Goal: Information Seeking & Learning: Learn about a topic

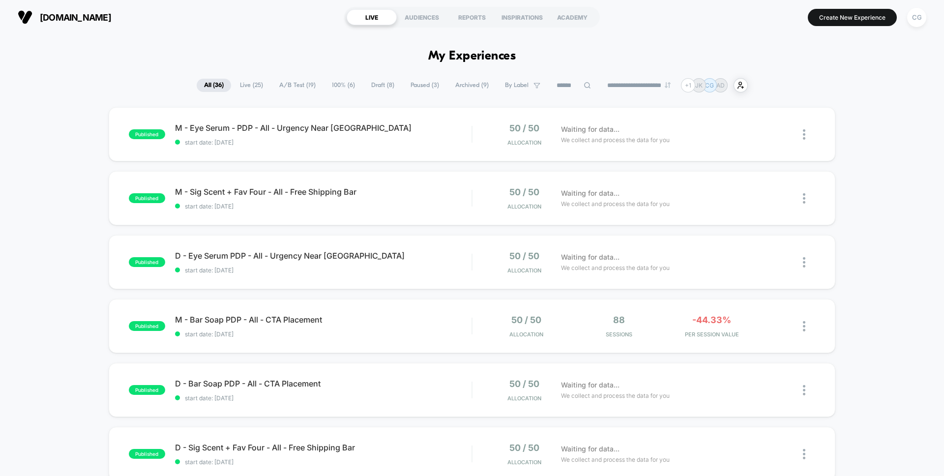
click at [250, 83] on span "Live ( 25 )" at bounding box center [252, 85] width 38 height 13
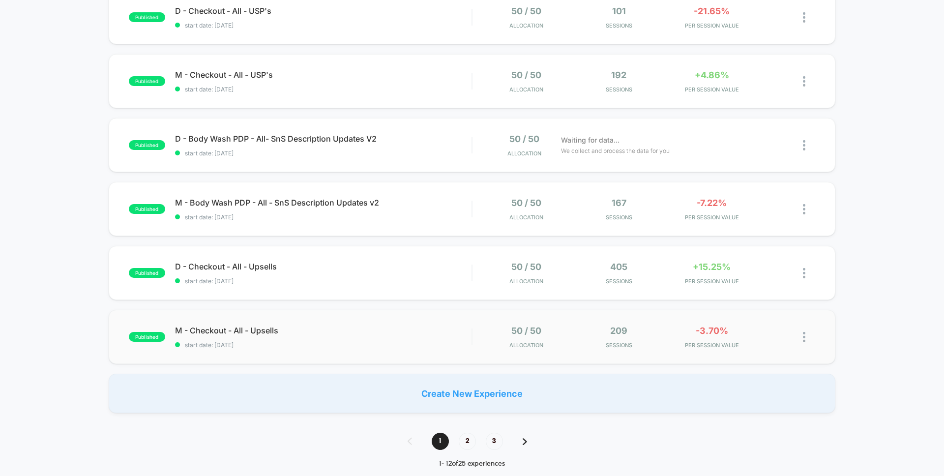
scroll to position [504, 0]
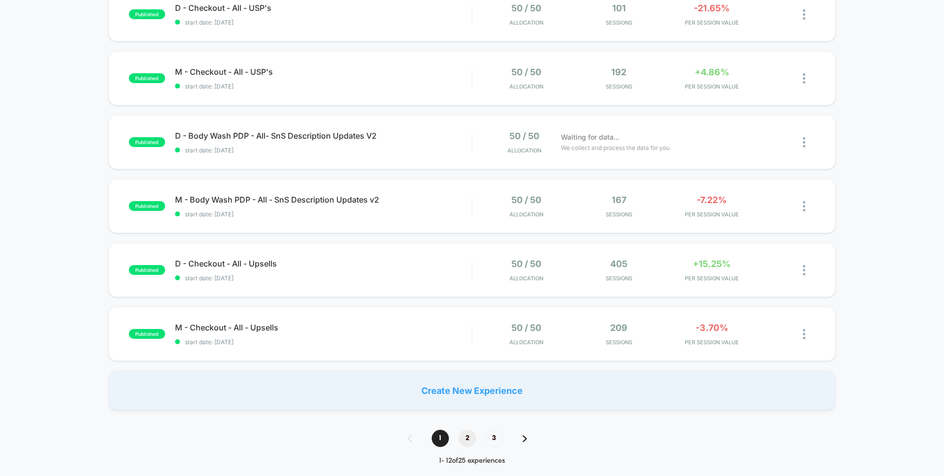
click at [466, 439] on span "2" at bounding box center [467, 438] width 17 height 17
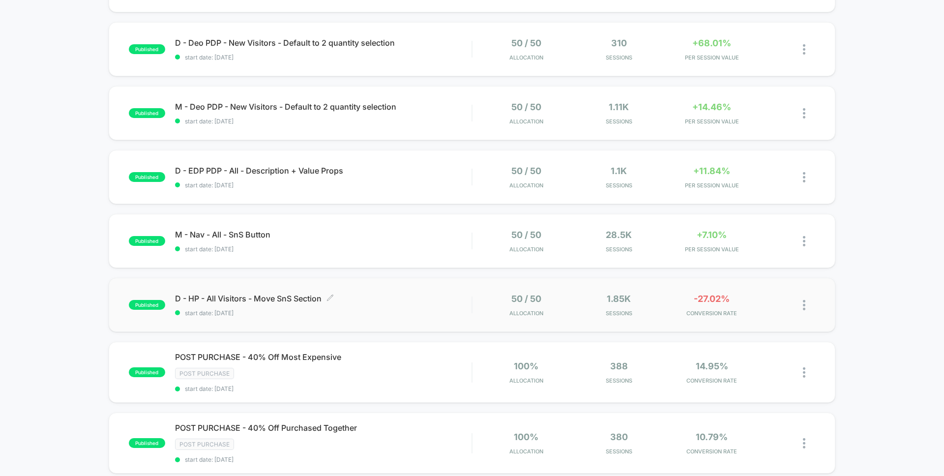
scroll to position [353, 0]
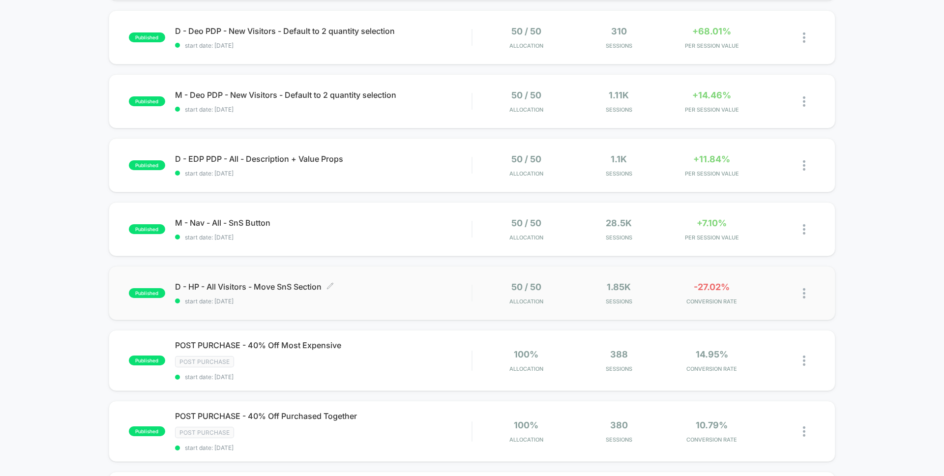
click at [443, 286] on span "D - HP - All Visitors - Move SnS Section Click to edit experience details" at bounding box center [323, 287] width 297 height 10
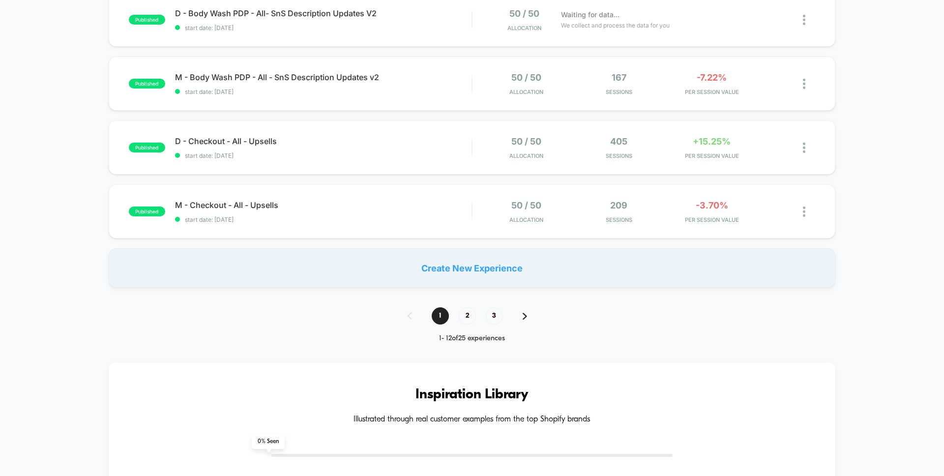
scroll to position [478, 0]
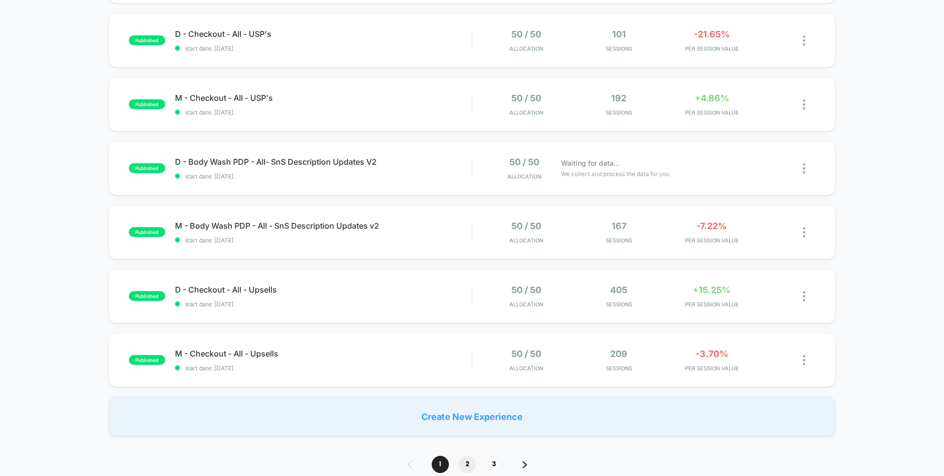
click at [466, 459] on span "2" at bounding box center [467, 464] width 17 height 17
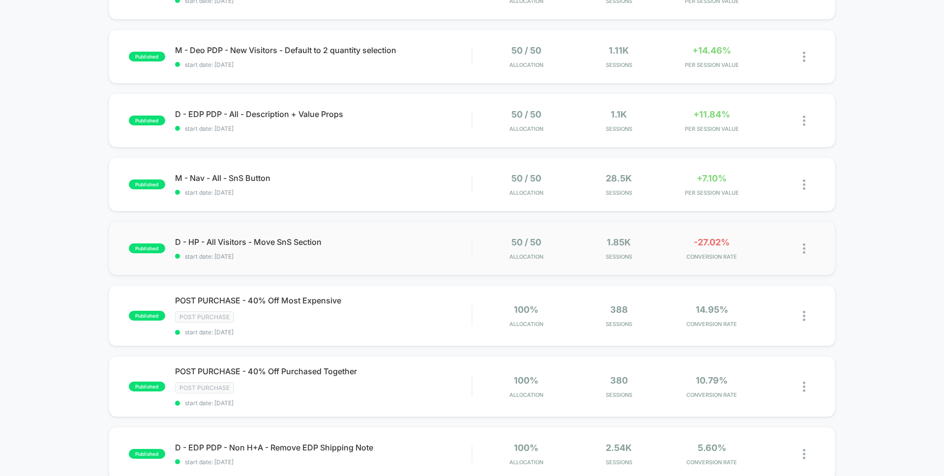
scroll to position [405, 0]
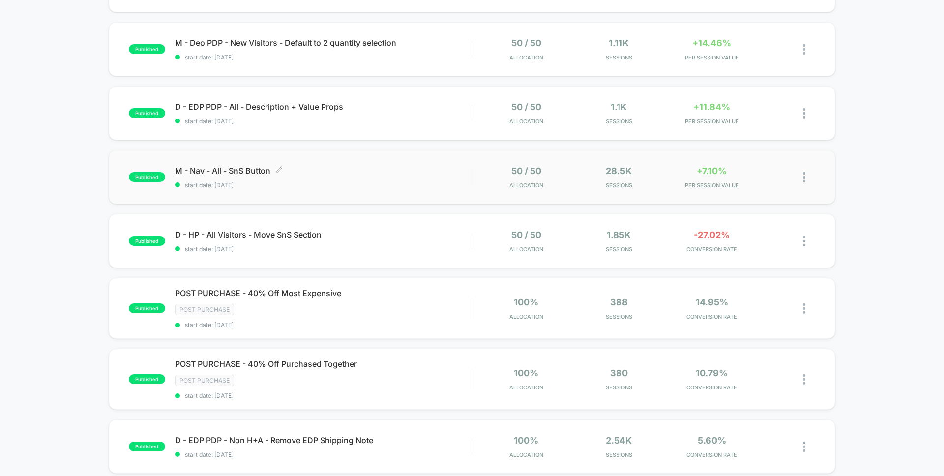
click at [423, 174] on span "M - Nav - All - SnS Button Click to edit experience details" at bounding box center [323, 171] width 297 height 10
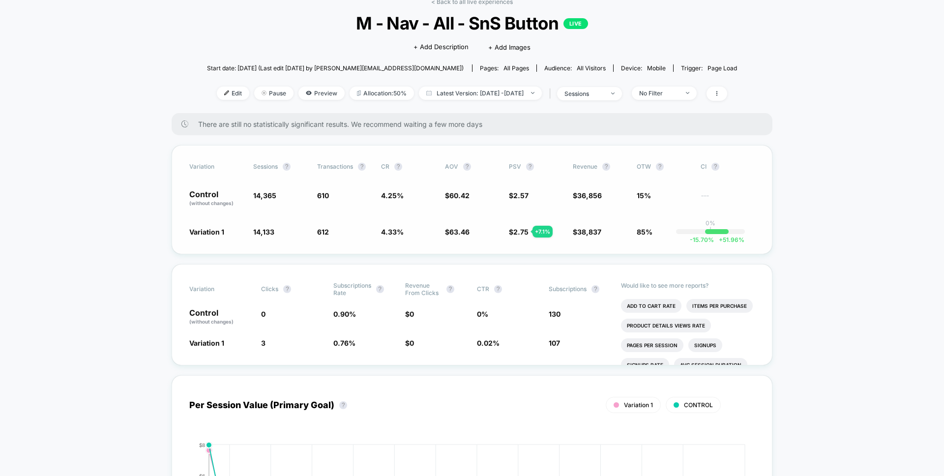
scroll to position [70, 0]
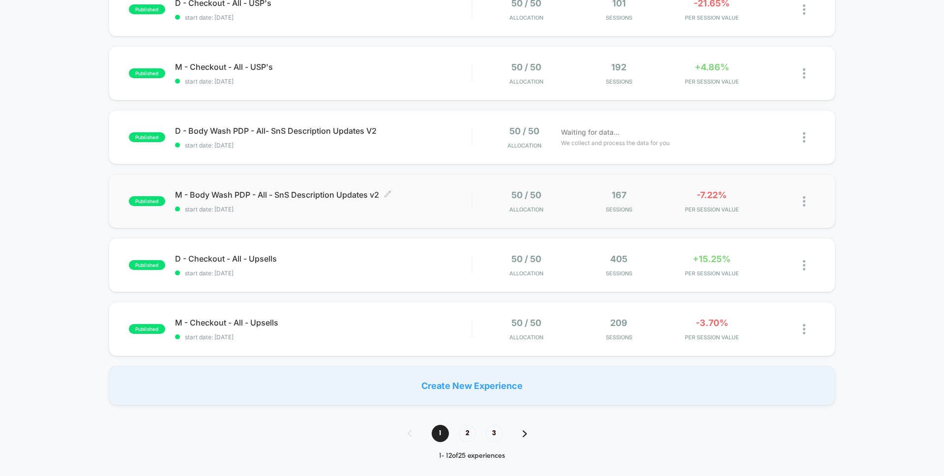
scroll to position [613, 0]
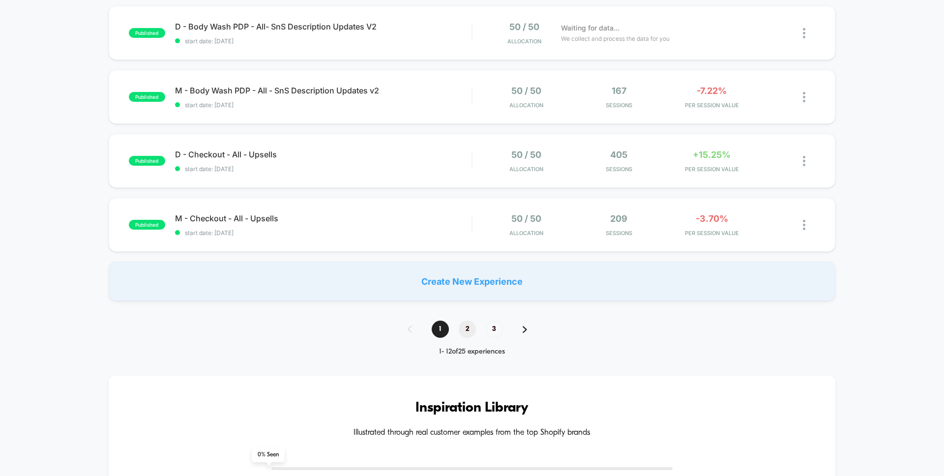
click at [472, 333] on span "2" at bounding box center [467, 329] width 17 height 17
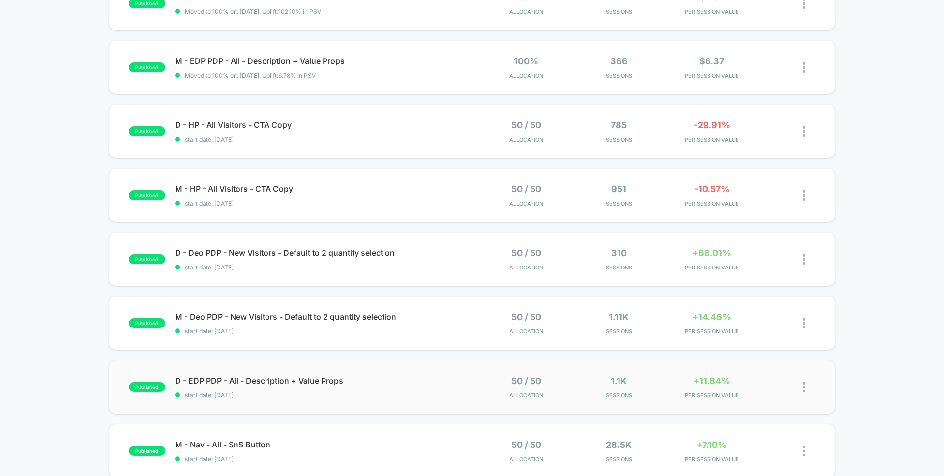
scroll to position [147, 0]
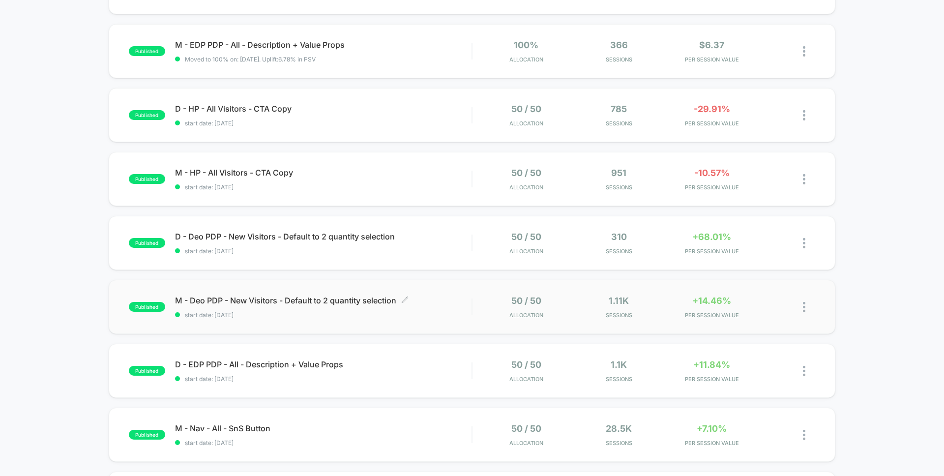
click at [454, 306] on div "M - Deo PDP - New Visitors - Default to 2 quantity selection Click to edit expe…" at bounding box center [323, 307] width 297 height 23
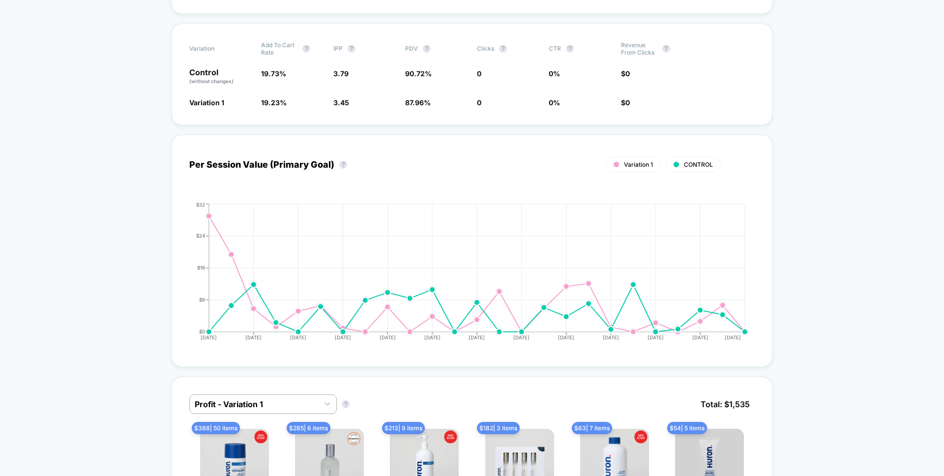
scroll to position [397, 0]
